Goal: Find specific page/section

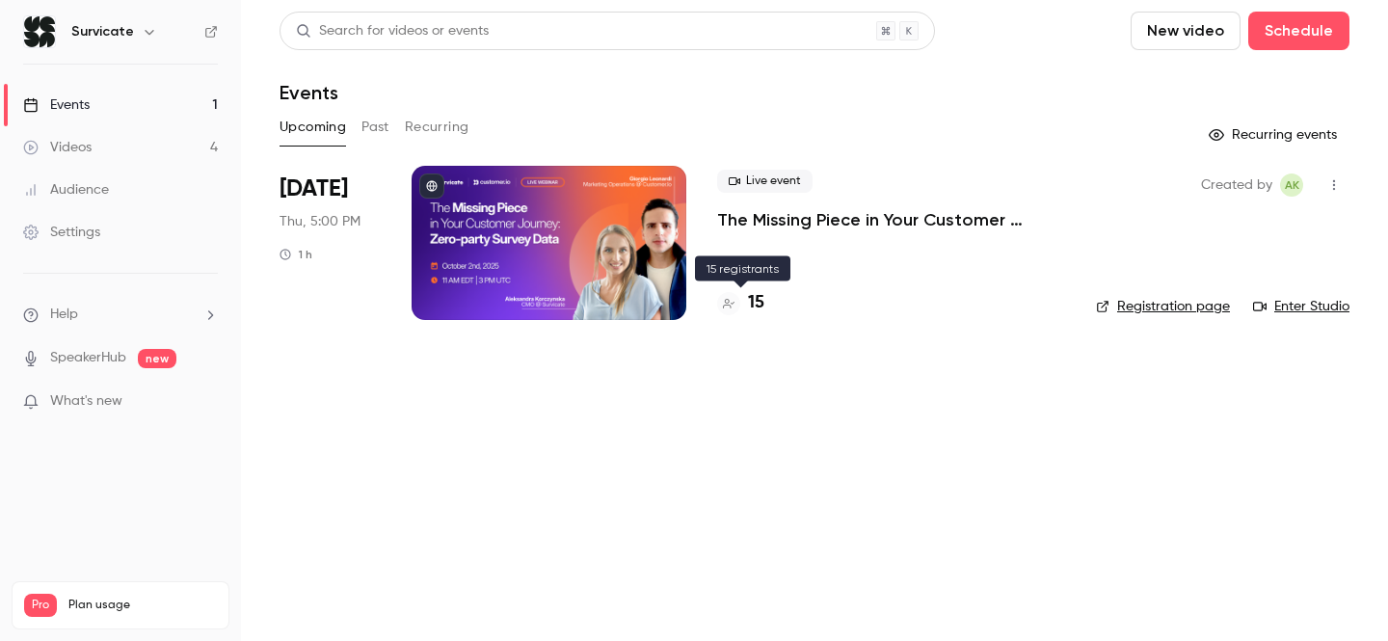
click at [760, 298] on h4 "15" at bounding box center [756, 303] width 16 height 26
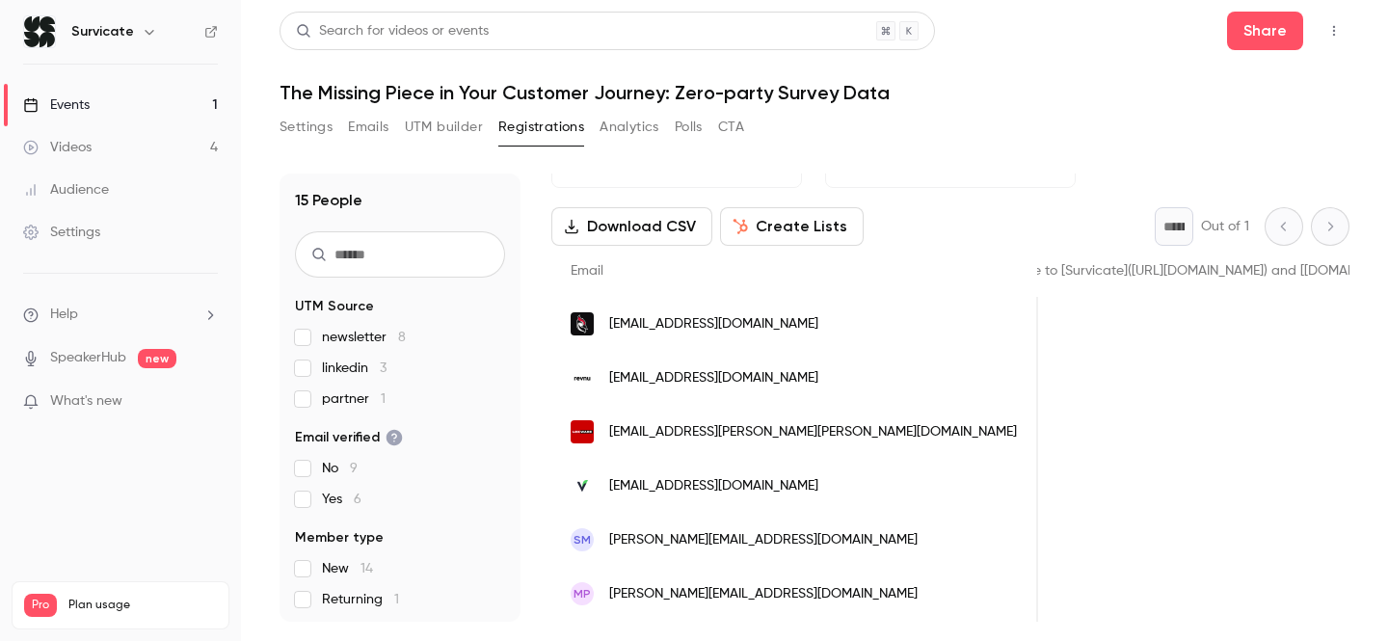
scroll to position [0, 1323]
